Goal: Book appointment/travel/reservation

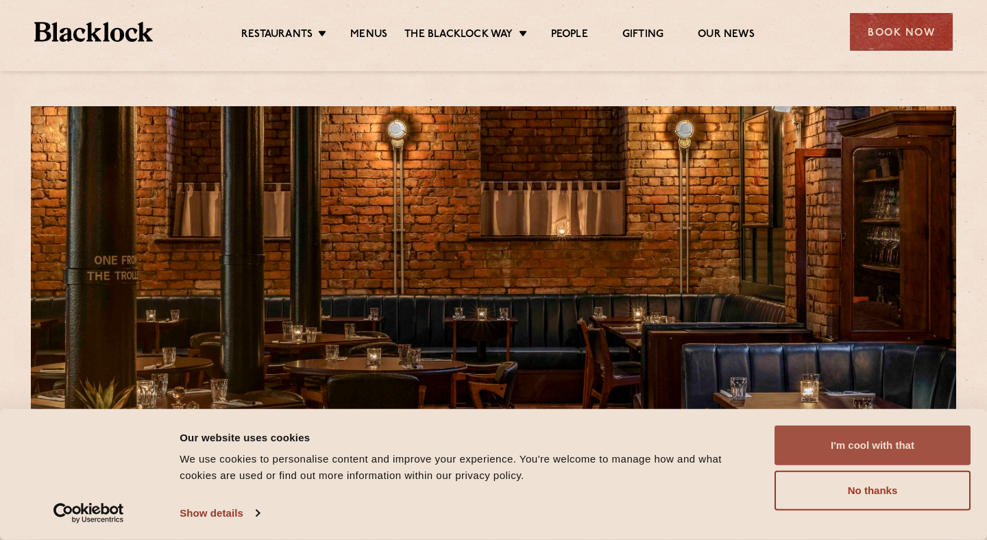
click at [846, 441] on button "I'm cool with that" at bounding box center [872, 445] width 196 height 40
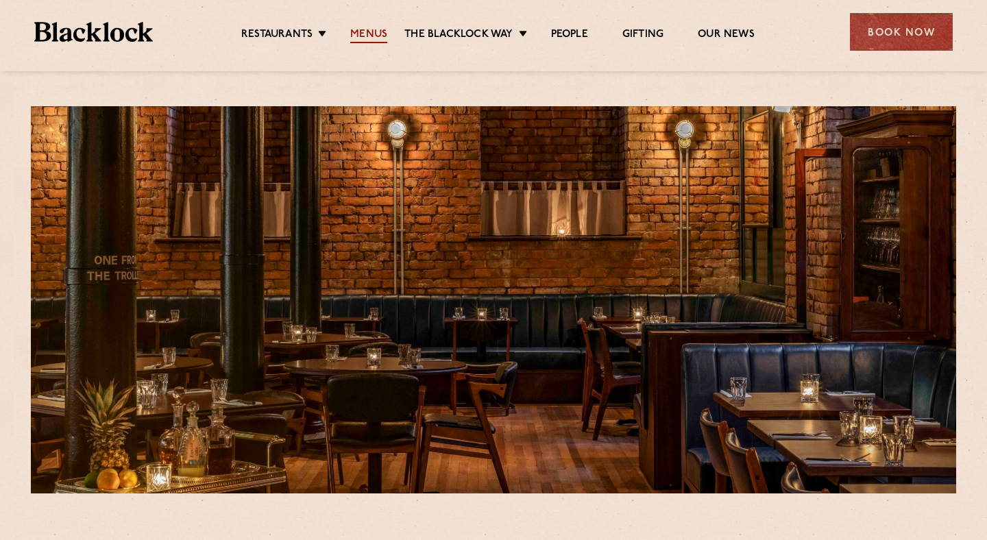
click at [370, 28] on link "Menus" at bounding box center [368, 35] width 37 height 15
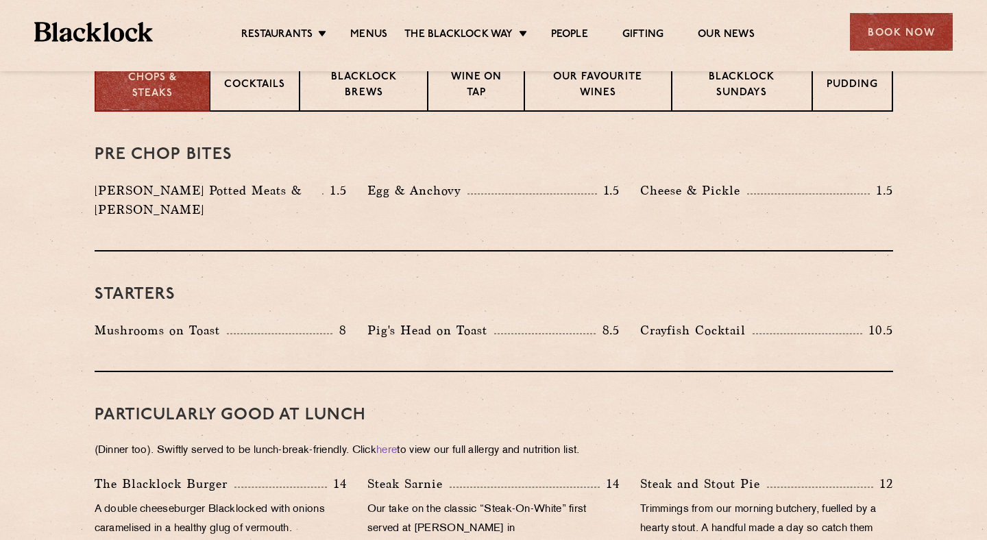
scroll to position [557, 0]
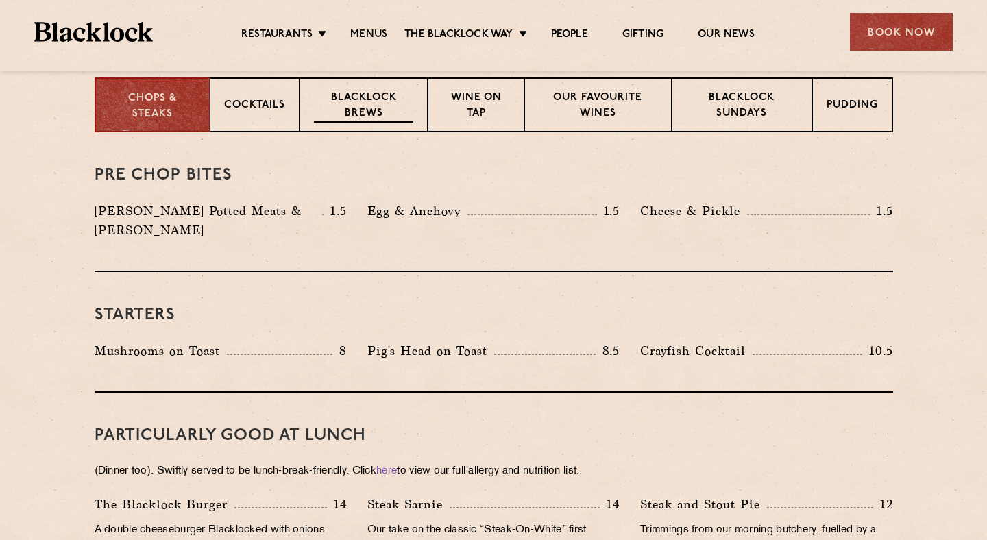
click at [359, 110] on p "Blacklock Brews" at bounding box center [364, 106] width 100 height 32
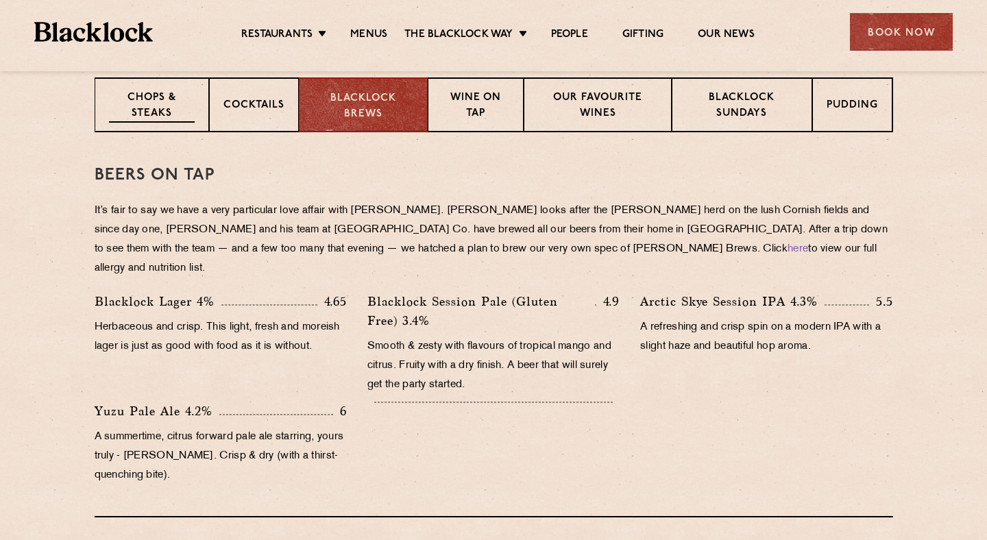
click at [155, 109] on p "Chops & Steaks" at bounding box center [152, 106] width 86 height 32
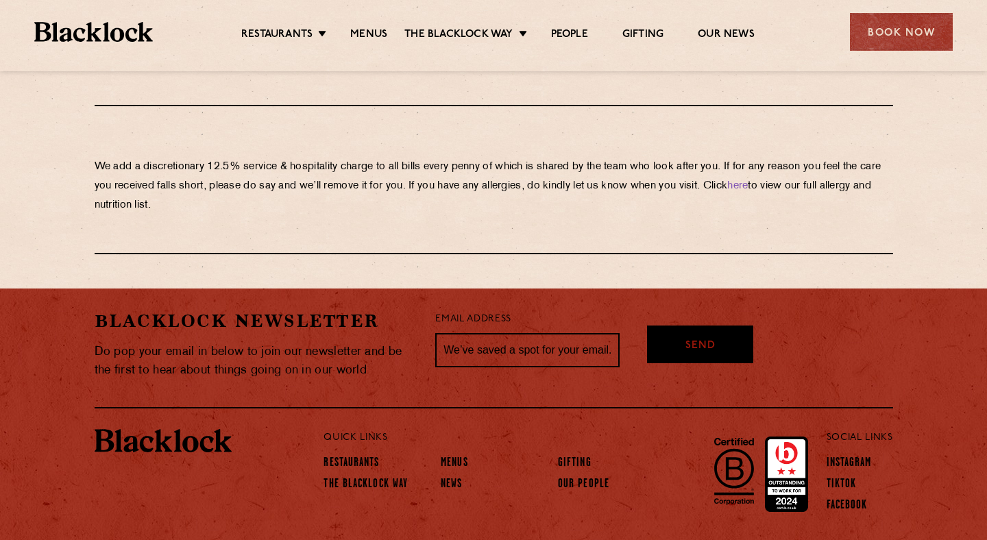
scroll to position [2418, 0]
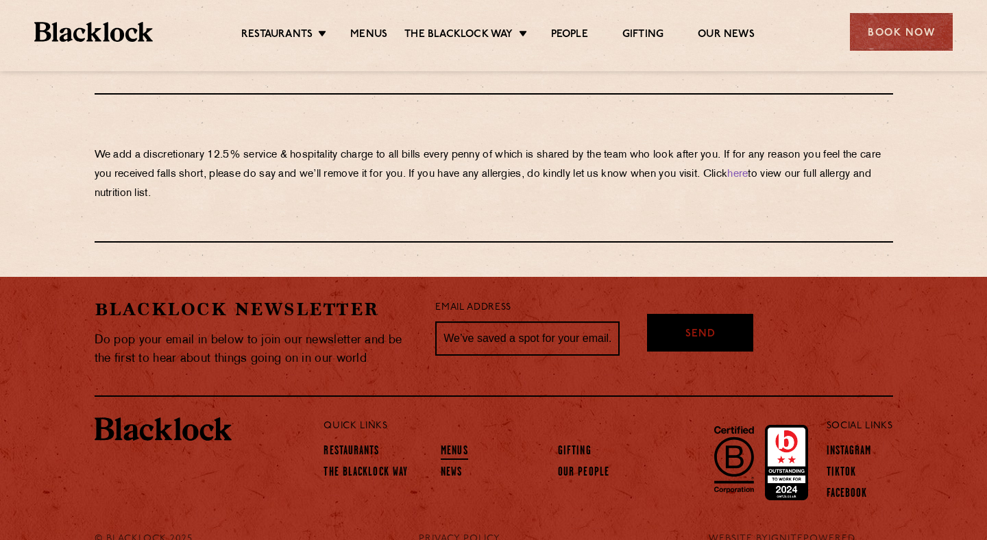
click at [444, 445] on link "Menus" at bounding box center [454, 452] width 27 height 15
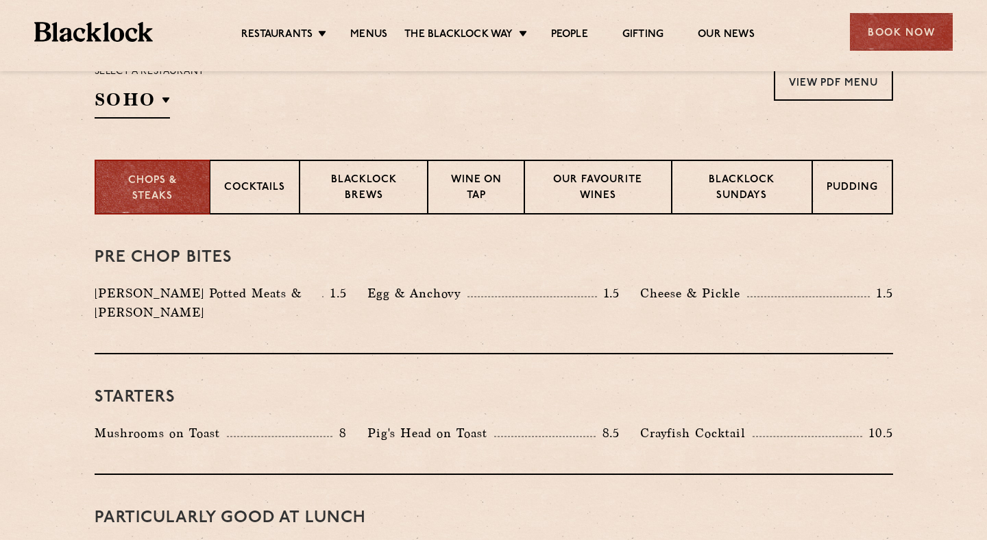
scroll to position [473, 0]
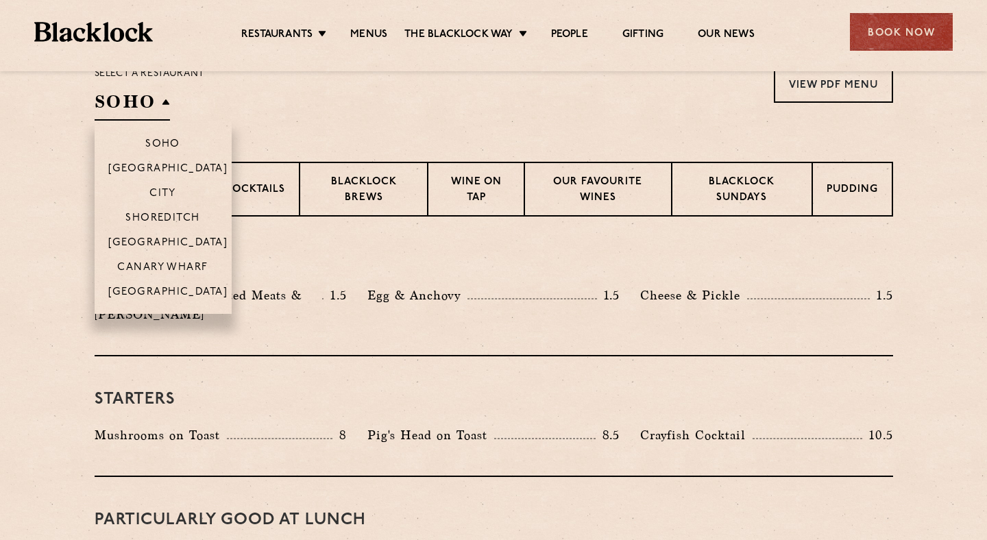
click at [163, 104] on h2 "SOHO" at bounding box center [132, 105] width 75 height 31
click at [174, 286] on p "[GEOGRAPHIC_DATA]" at bounding box center [168, 293] width 120 height 14
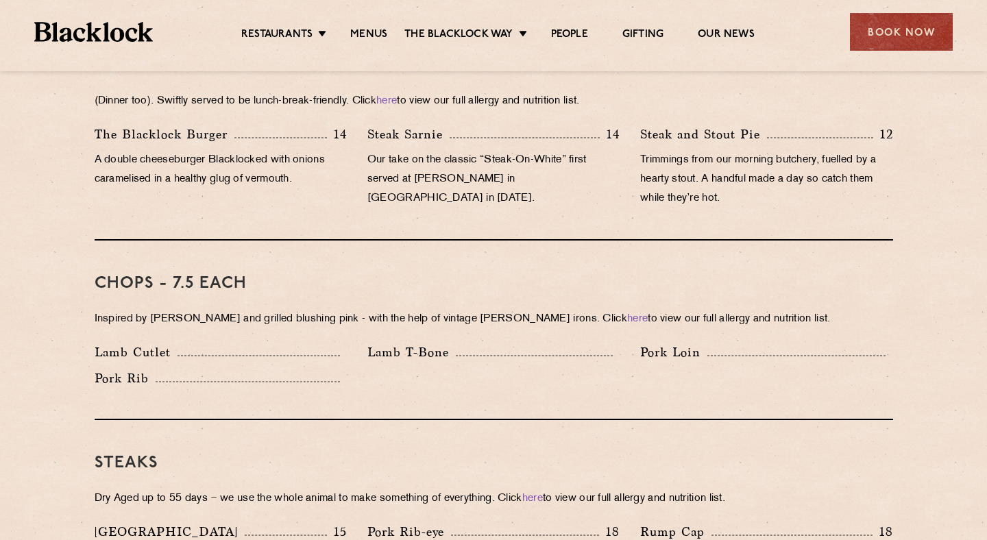
scroll to position [957, 0]
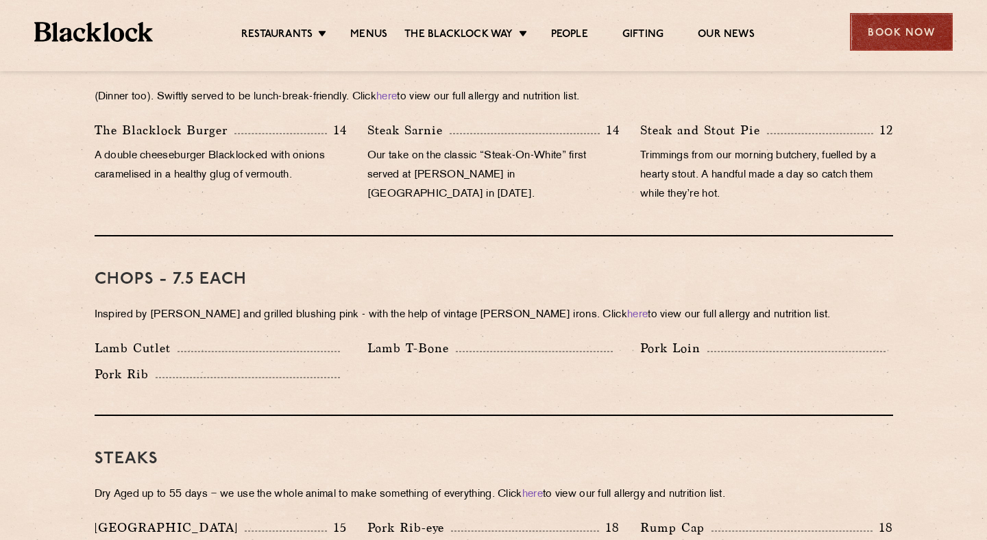
click at [900, 38] on div "Book Now" at bounding box center [900, 32] width 103 height 38
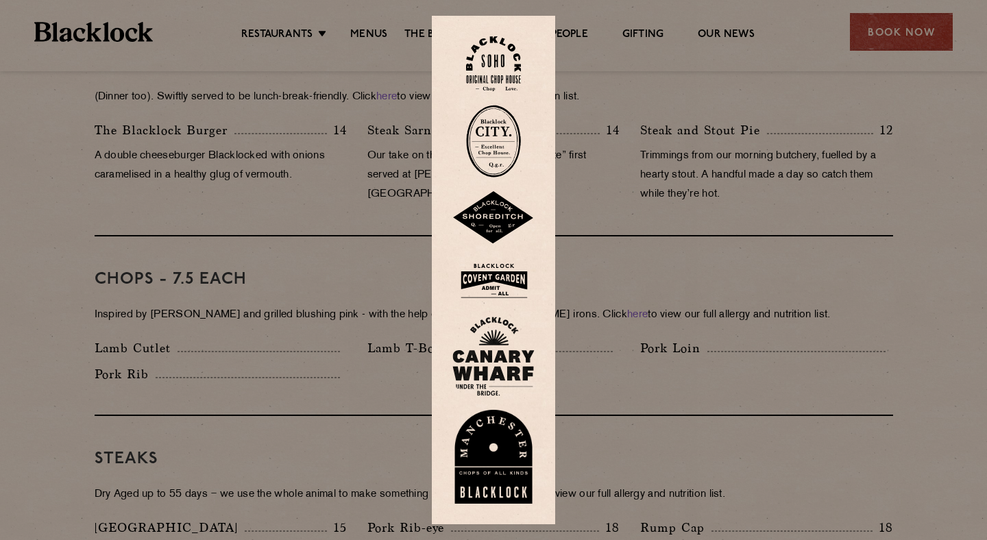
click at [491, 476] on img at bounding box center [493, 457] width 82 height 95
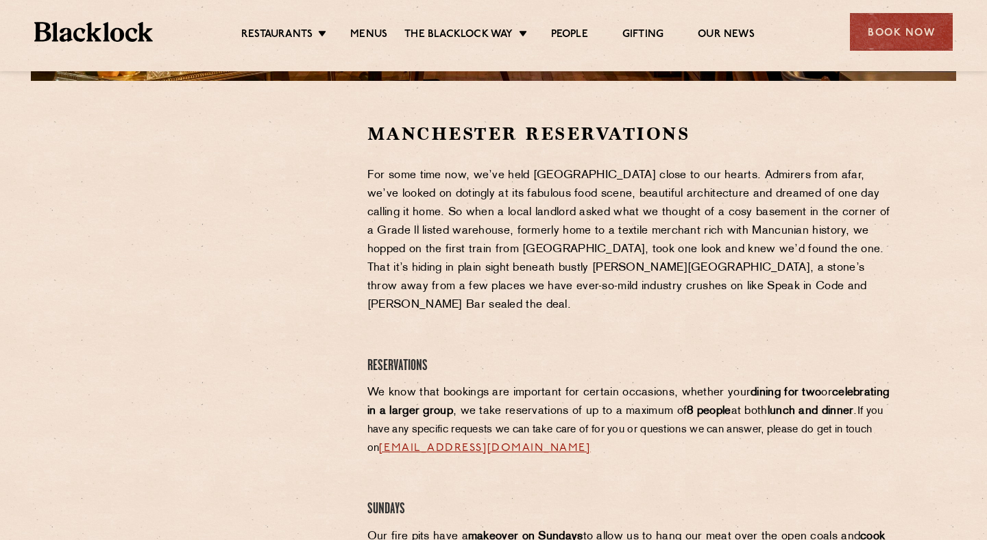
scroll to position [358, 0]
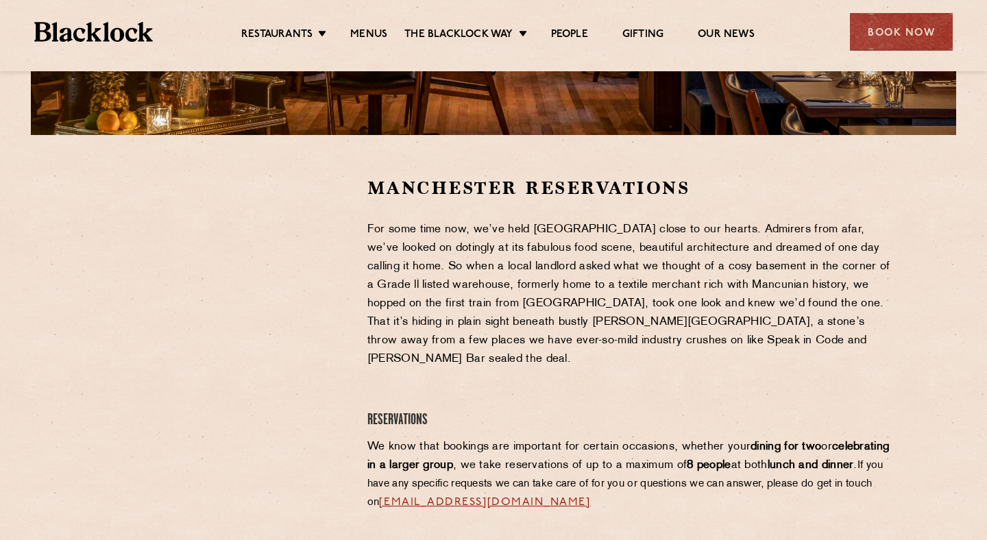
click at [328, 210] on div at bounding box center [221, 279] width 252 height 206
click at [317, 325] on div at bounding box center [221, 279] width 252 height 206
